Goal: Task Accomplishment & Management: Use online tool/utility

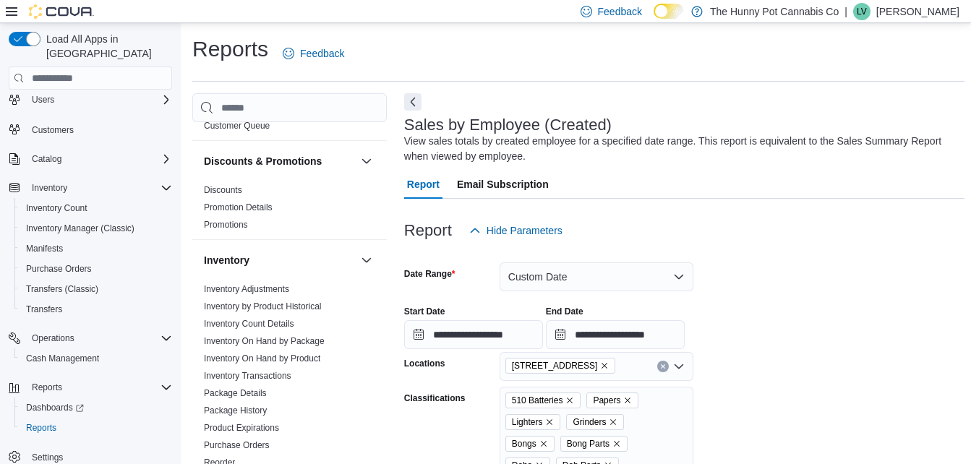
scroll to position [116, 0]
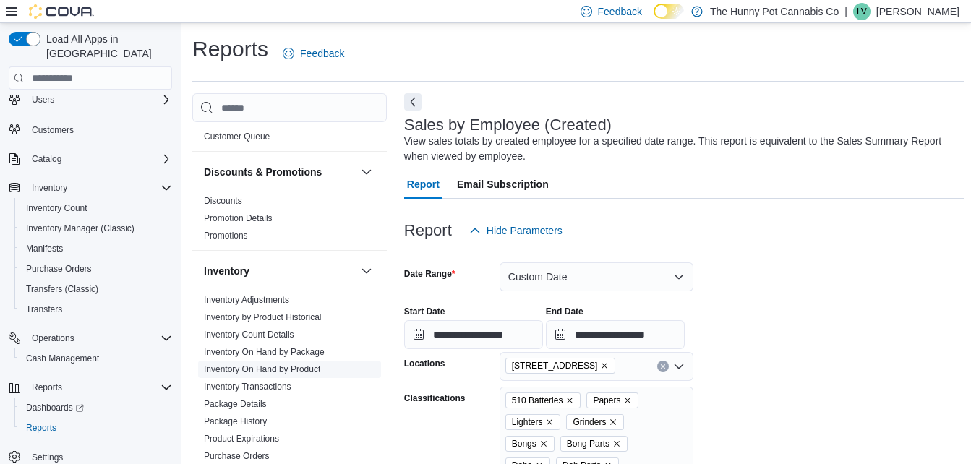
click at [265, 371] on link "Inventory On Hand by Product" at bounding box center [262, 369] width 116 height 10
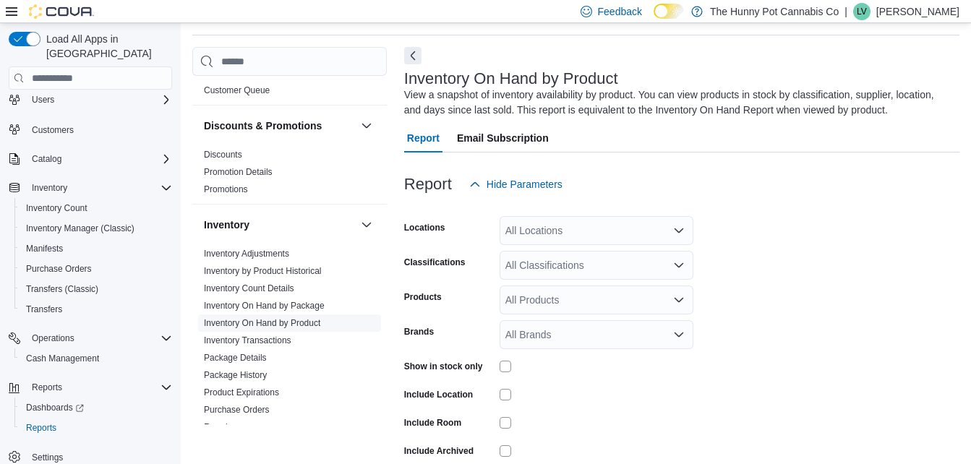
scroll to position [48, 0]
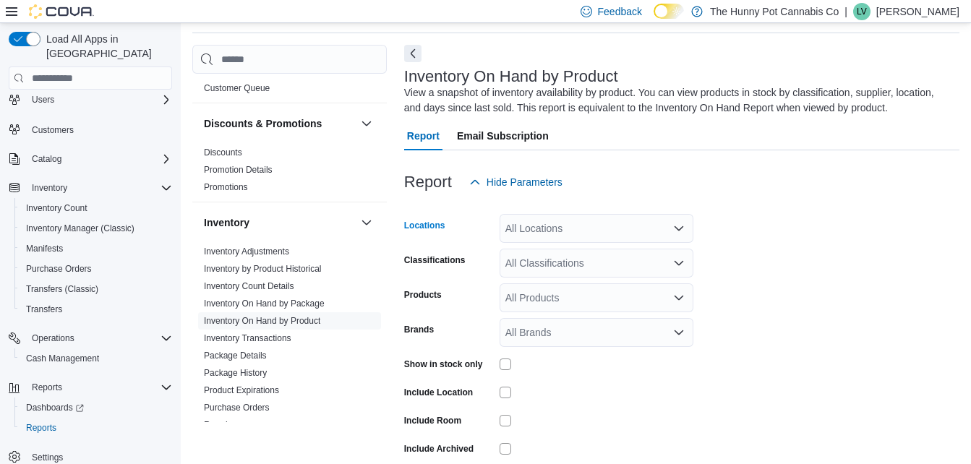
click at [529, 232] on div "All Locations" at bounding box center [597, 228] width 194 height 29
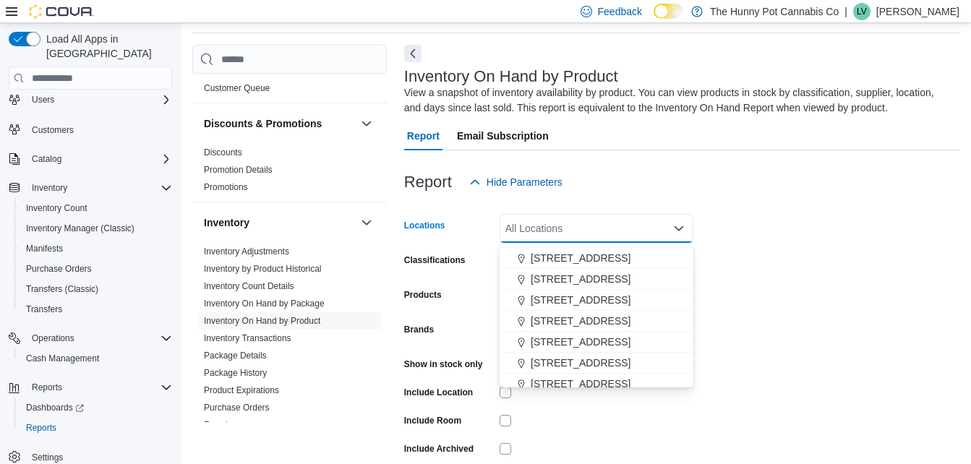
scroll to position [604, 0]
click at [575, 345] on span "[STREET_ADDRESS]" at bounding box center [581, 341] width 100 height 14
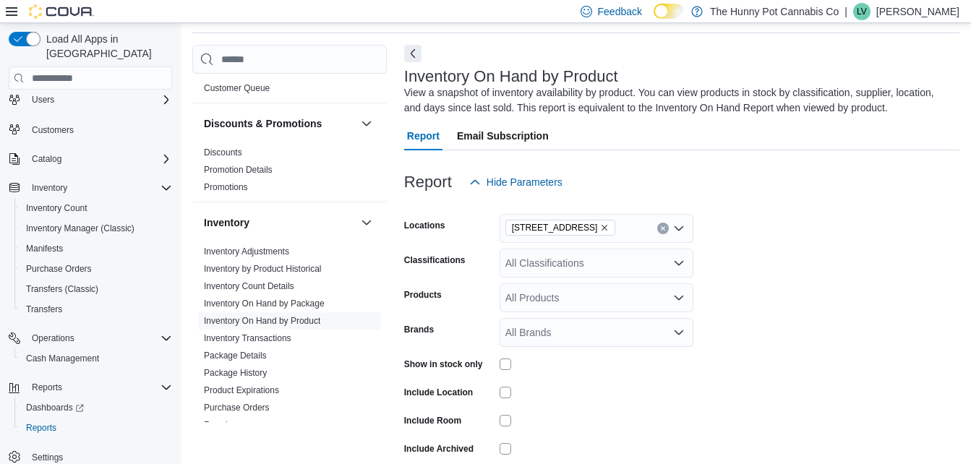
click at [730, 311] on form "Locations [STREET_ADDRESS] Classifications All Classifications Products All Pro…" at bounding box center [681, 349] width 555 height 304
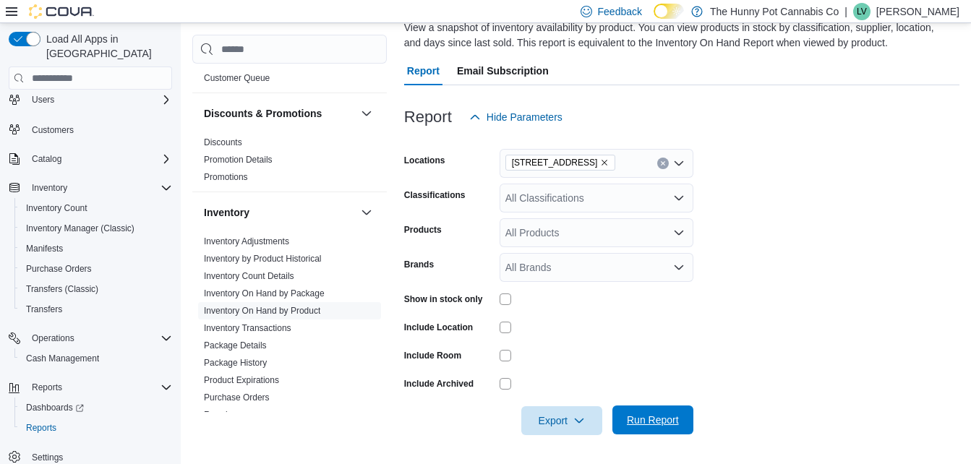
click at [651, 413] on span "Run Report" at bounding box center [653, 420] width 64 height 29
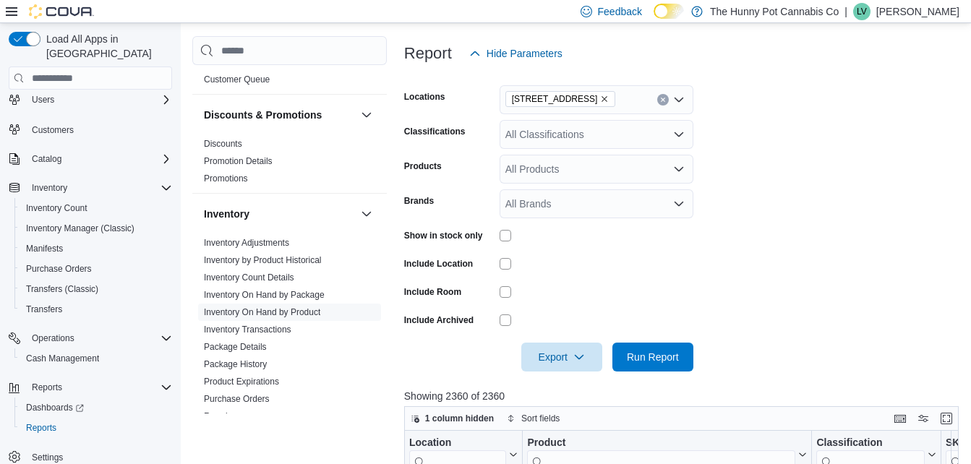
scroll to position [192, 0]
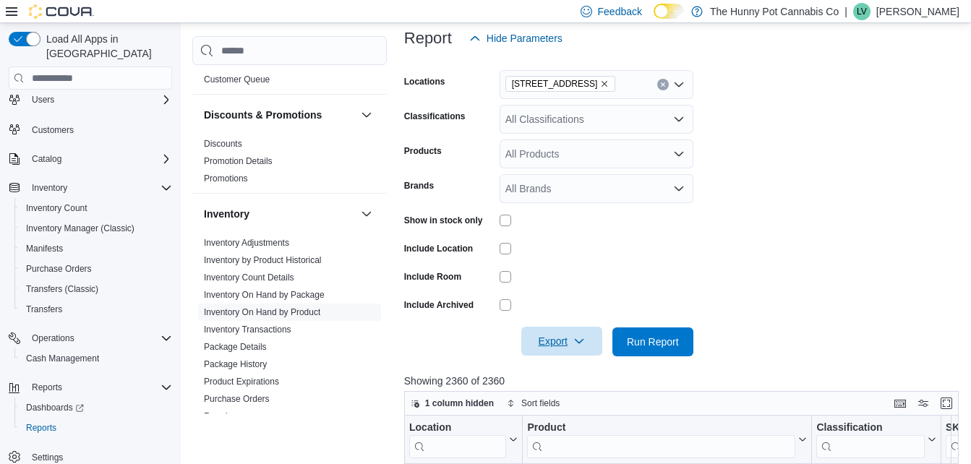
click at [551, 337] on span "Export" at bounding box center [562, 341] width 64 height 29
click at [559, 366] on span "Export to Excel" at bounding box center [563, 371] width 65 height 12
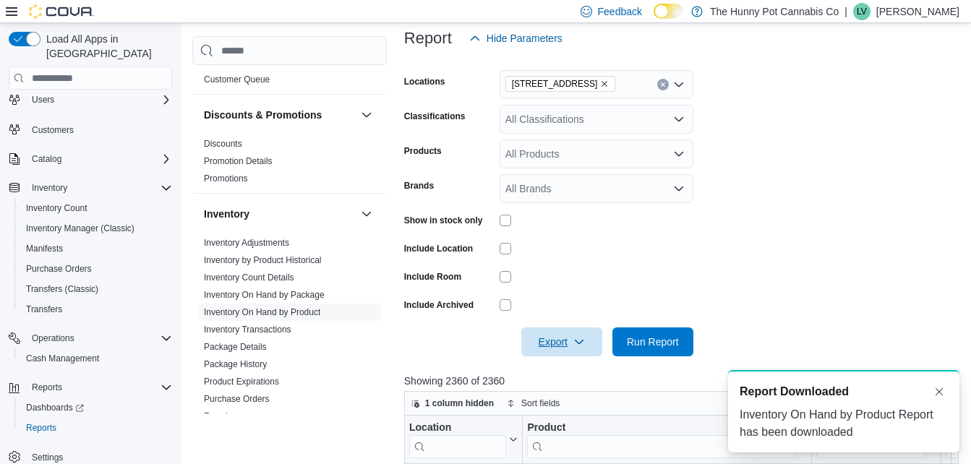
scroll to position [0, 0]
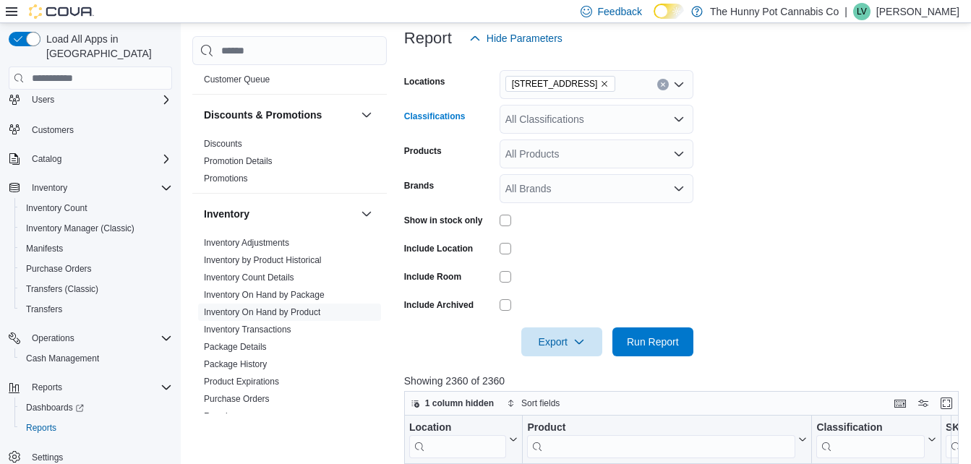
click at [574, 129] on div "All Classifications" at bounding box center [597, 119] width 194 height 29
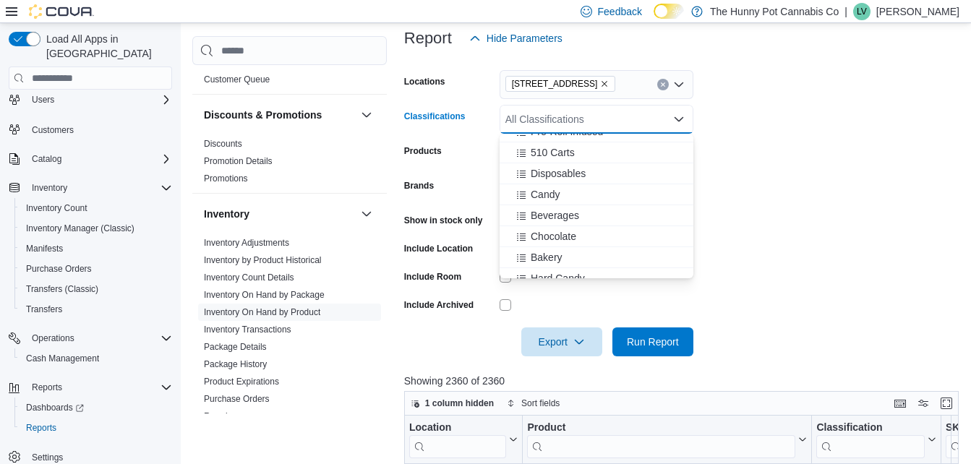
scroll to position [328, 0]
click at [570, 232] on span "Chocolate" at bounding box center [554, 235] width 46 height 14
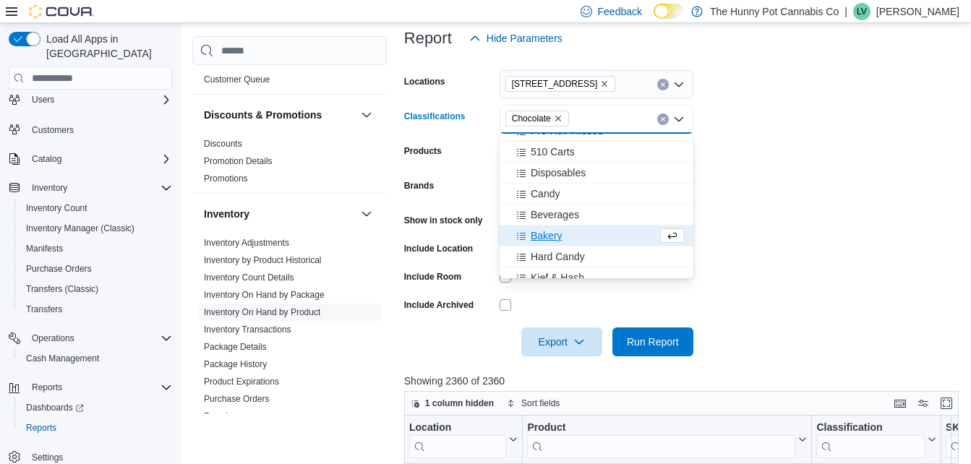
click at [550, 233] on span "Bakery" at bounding box center [547, 235] width 32 height 14
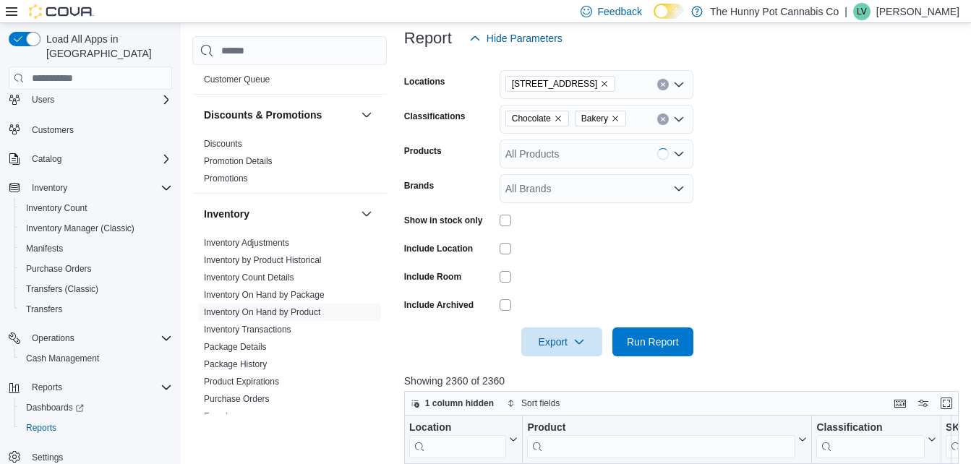
click at [698, 195] on form "Locations [STREET_ADDRESS] Classifications Chocolate Bakery Products All Produc…" at bounding box center [684, 205] width 560 height 304
click at [635, 343] on span "Run Report" at bounding box center [653, 341] width 52 height 14
click at [552, 341] on span "Export" at bounding box center [562, 341] width 64 height 29
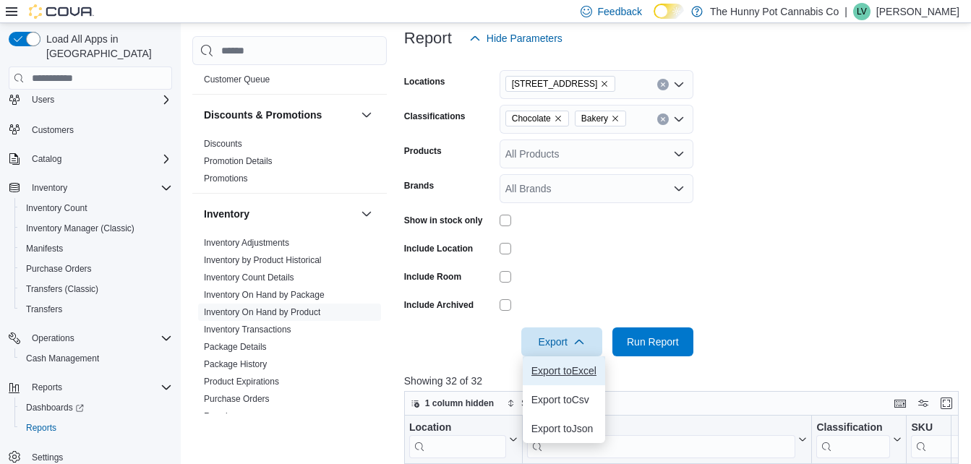
click at [554, 369] on span "Export to Excel" at bounding box center [563, 371] width 65 height 12
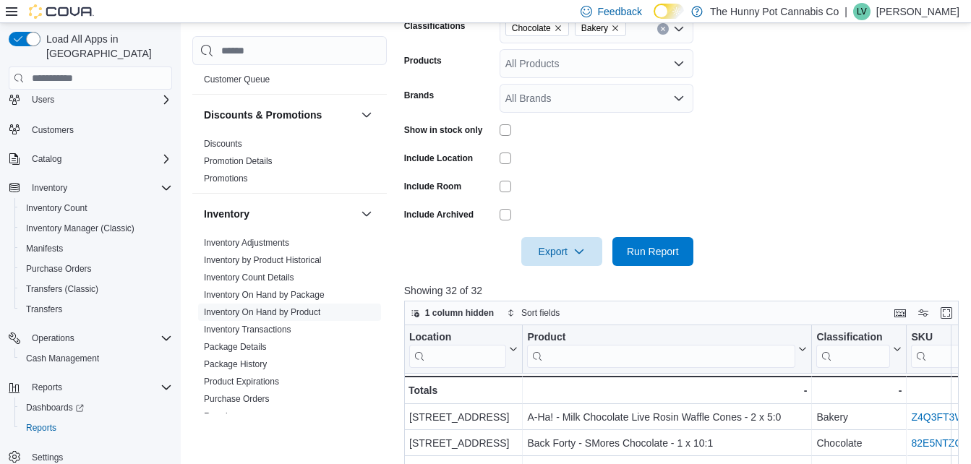
scroll to position [286, 0]
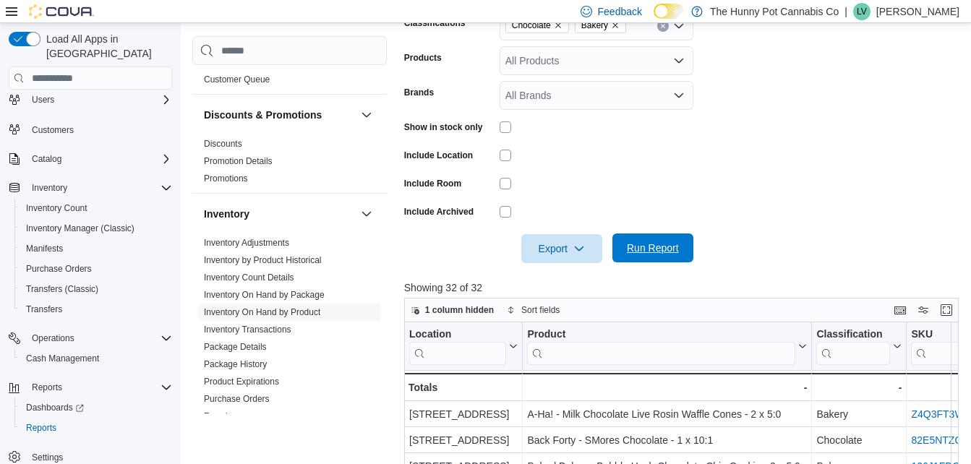
click at [653, 254] on span "Run Report" at bounding box center [653, 248] width 52 height 14
click at [548, 245] on span "Export" at bounding box center [562, 248] width 64 height 29
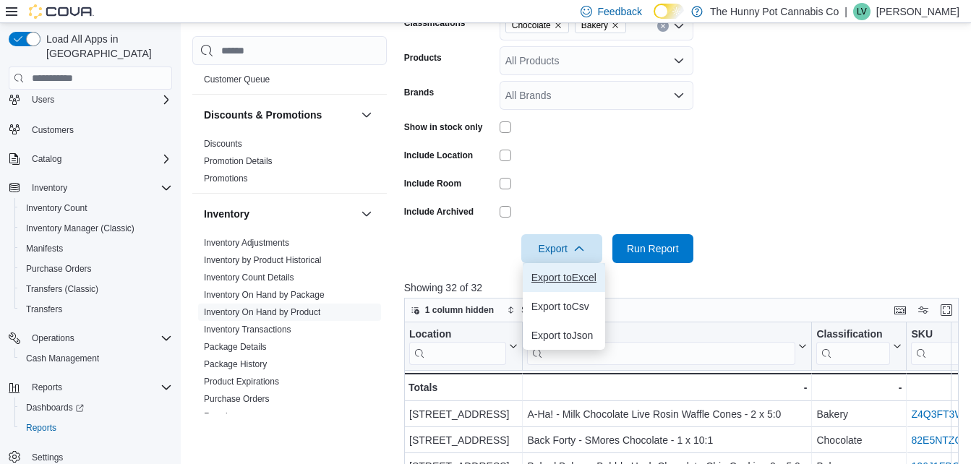
click at [554, 275] on span "Export to Excel" at bounding box center [563, 278] width 65 height 12
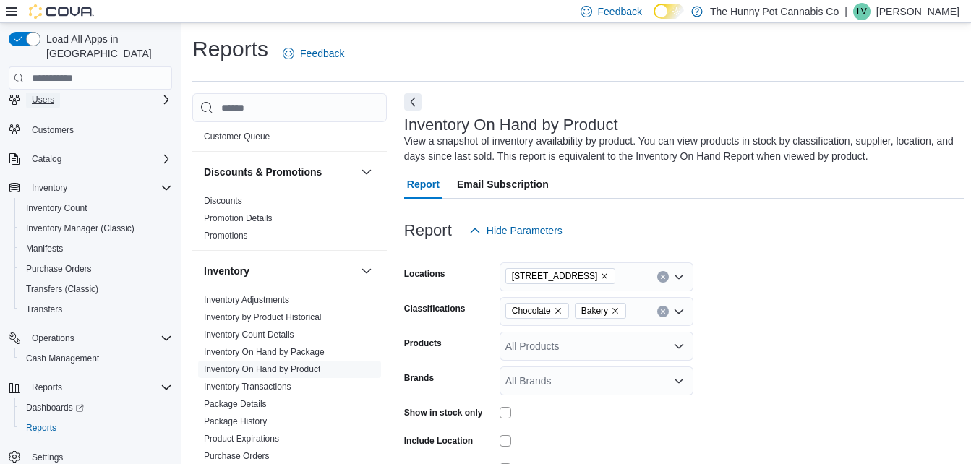
click at [45, 92] on span "Users" at bounding box center [43, 99] width 22 height 17
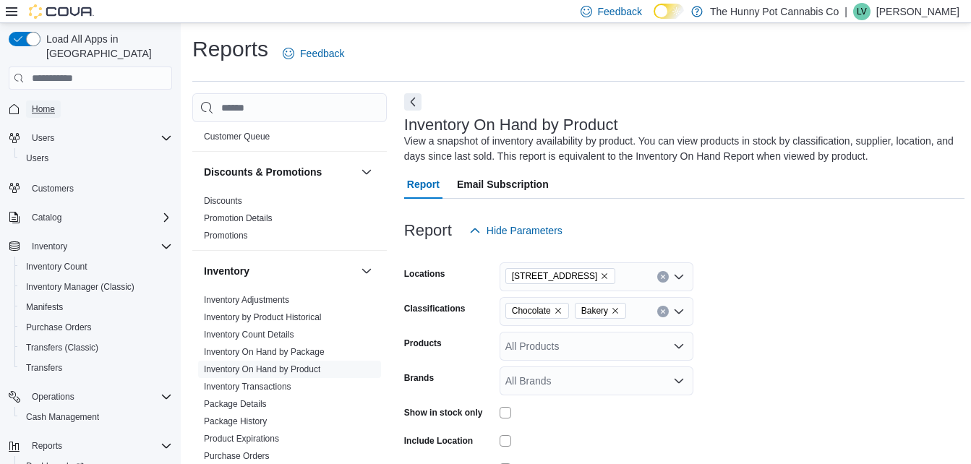
click at [50, 103] on span "Home" at bounding box center [43, 109] width 23 height 12
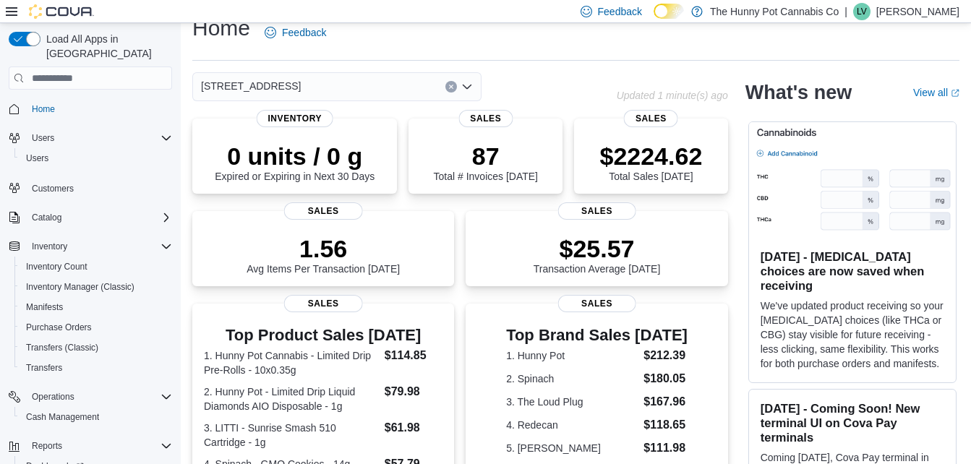
scroll to position [14, 0]
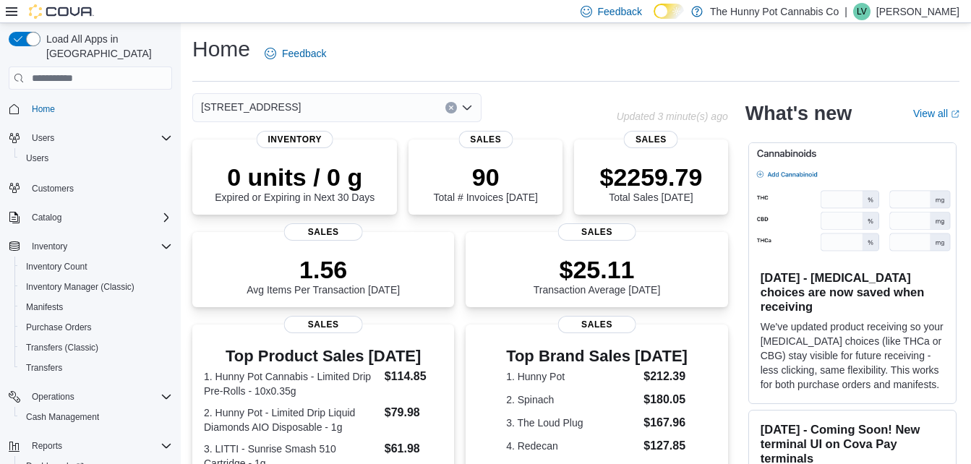
click at [139, 107] on div "Home" at bounding box center [90, 108] width 163 height 27
